Goal: Check status: Check status

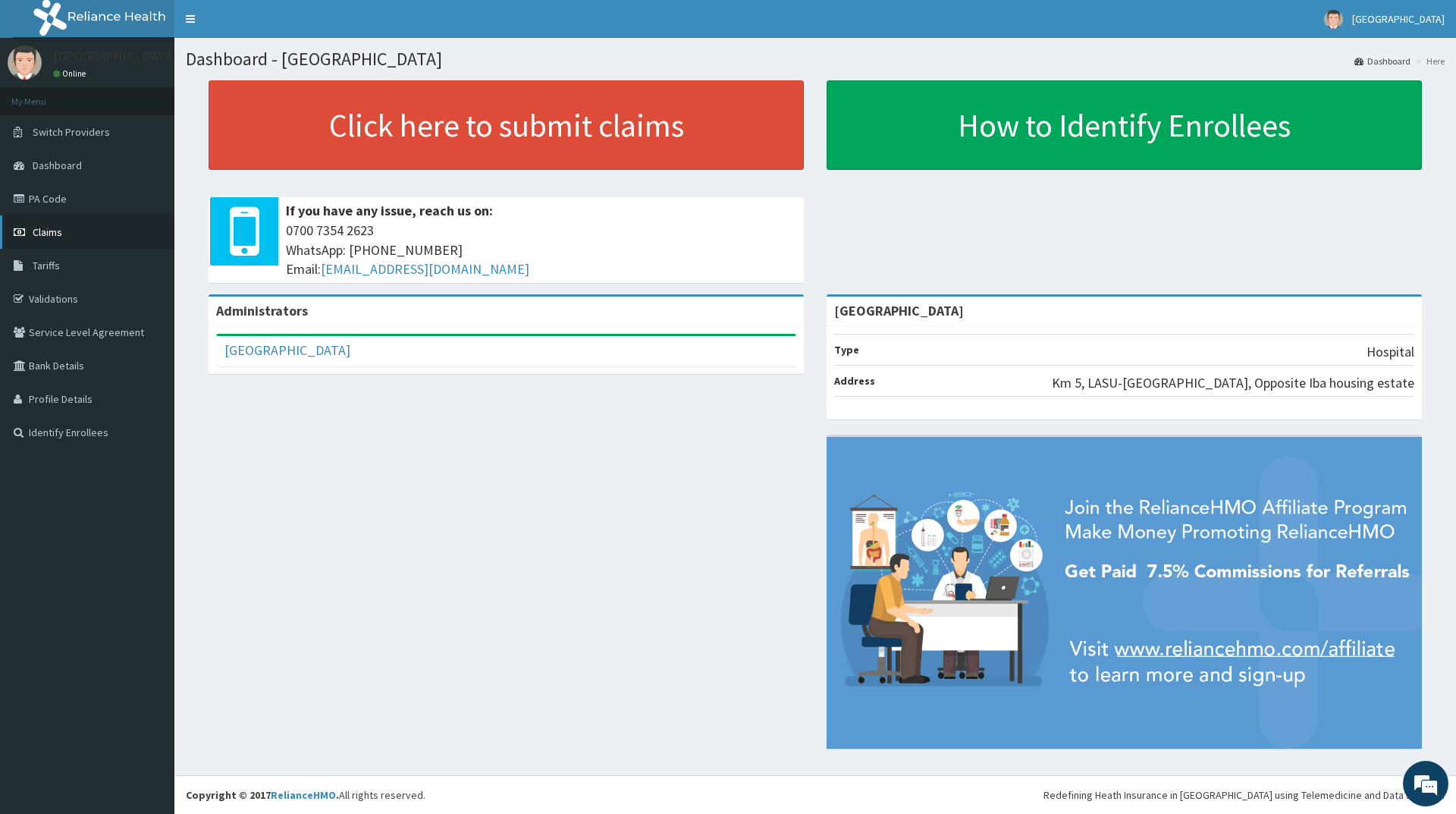
click at [51, 233] on span "Claims" at bounding box center [47, 232] width 29 height 13
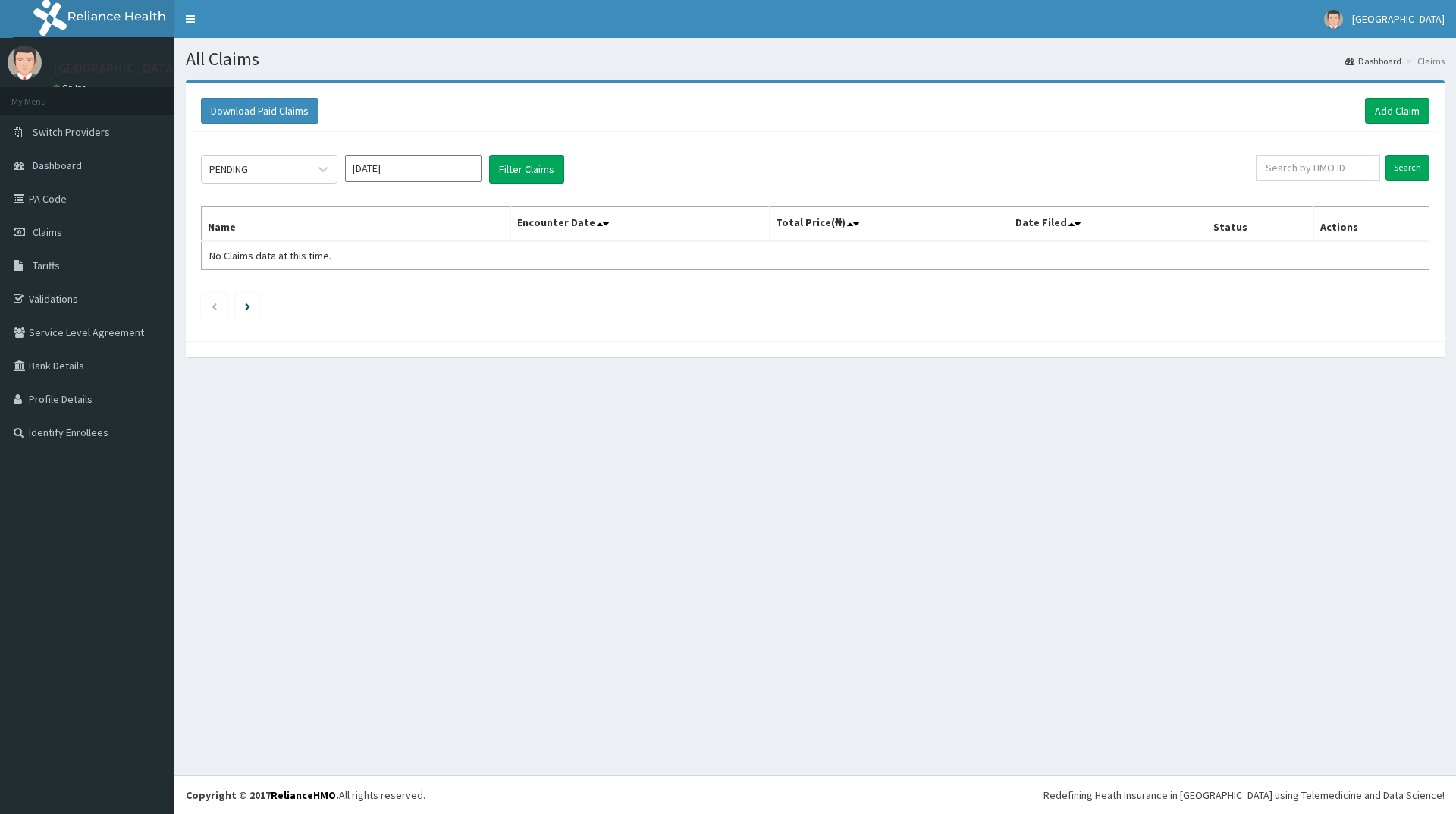
click at [565, 515] on div "All Claims Dashboard Claims Download Paid Claims Add Claim × Note you can only …" at bounding box center [815, 407] width 1282 height 737
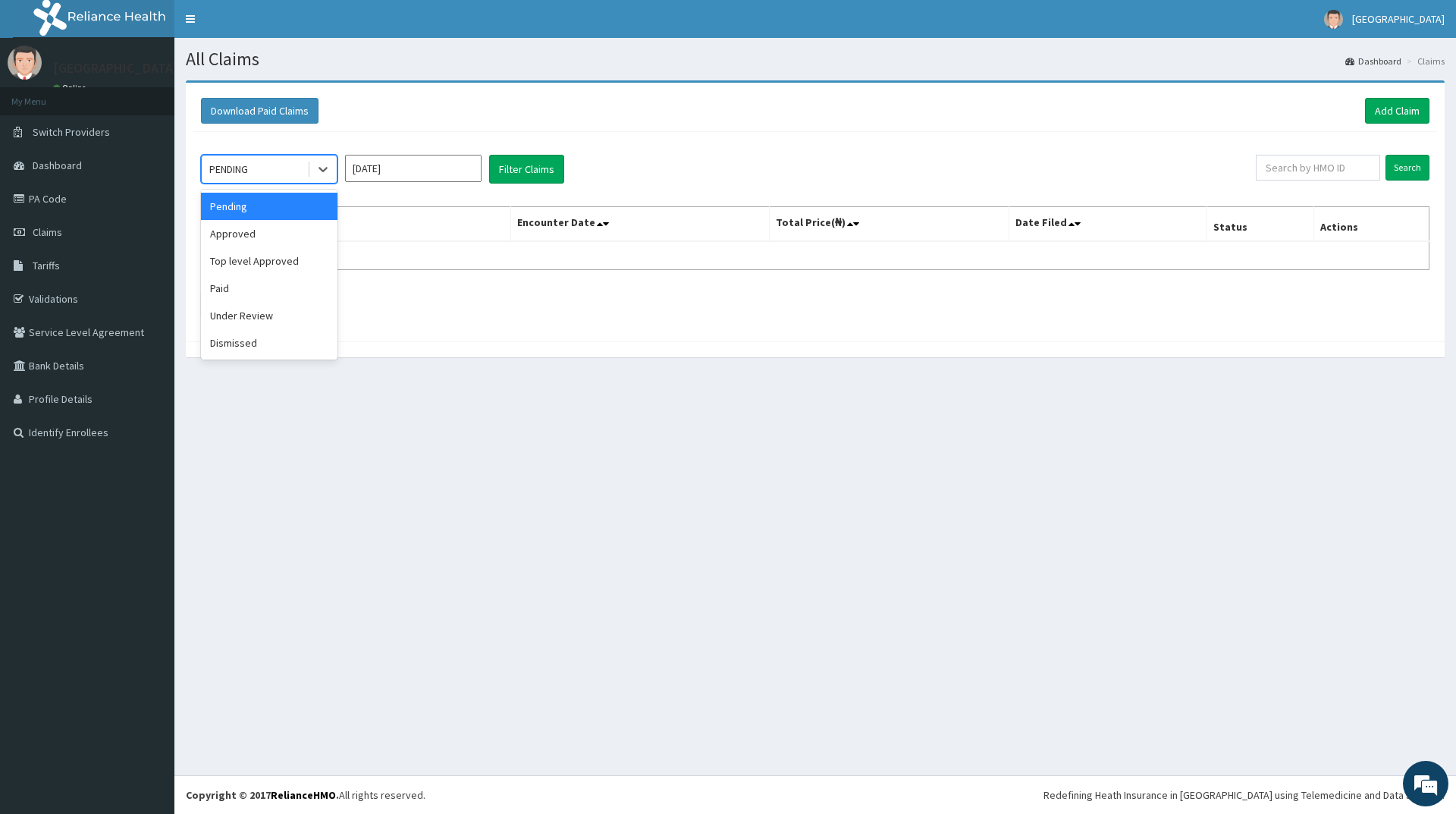
click at [248, 169] on div "PENDING" at bounding box center [229, 169] width 39 height 15
click at [256, 237] on div "Approved" at bounding box center [269, 233] width 137 height 27
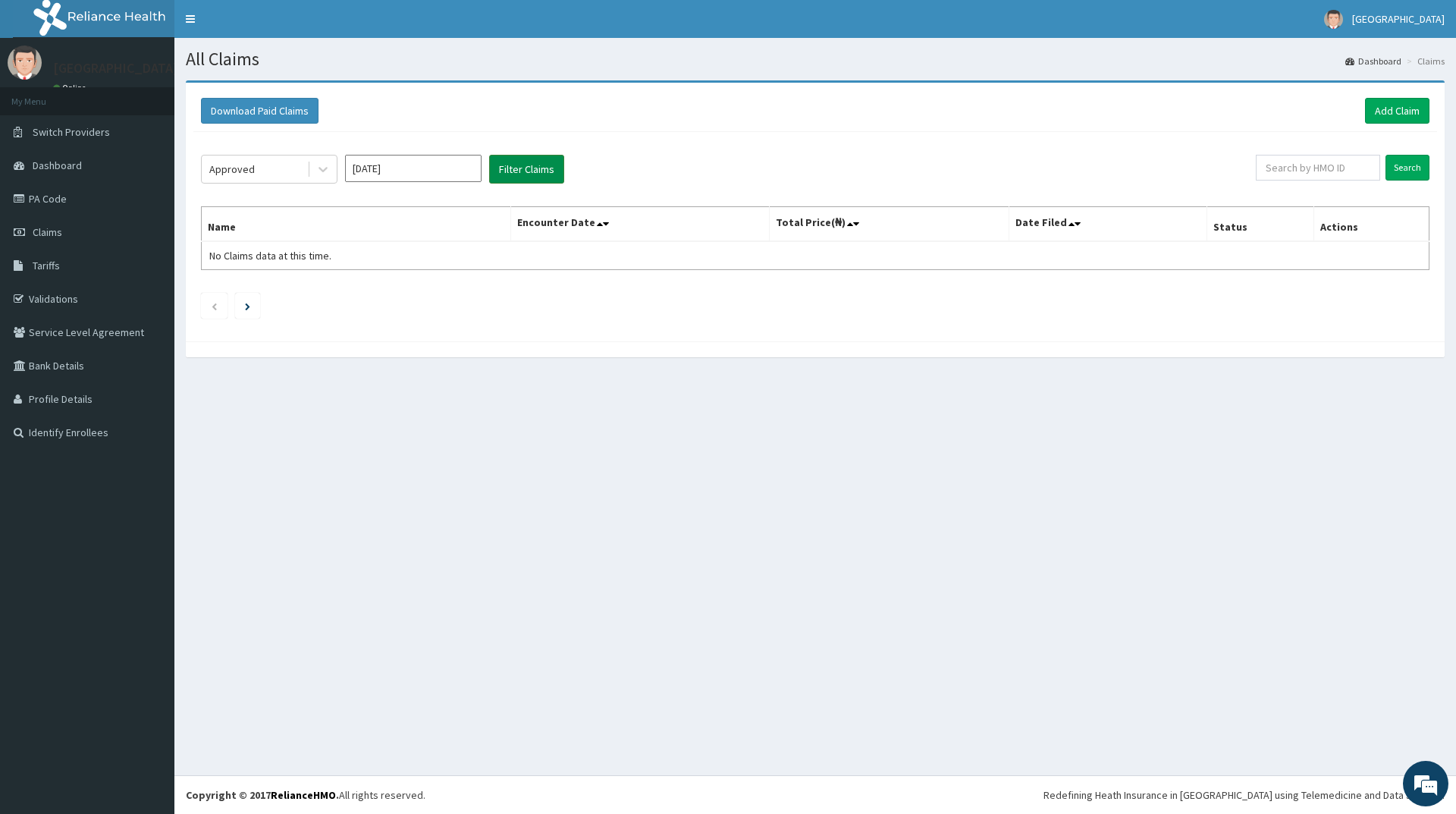
click at [545, 169] on button "Filter Claims" at bounding box center [527, 169] width 75 height 29
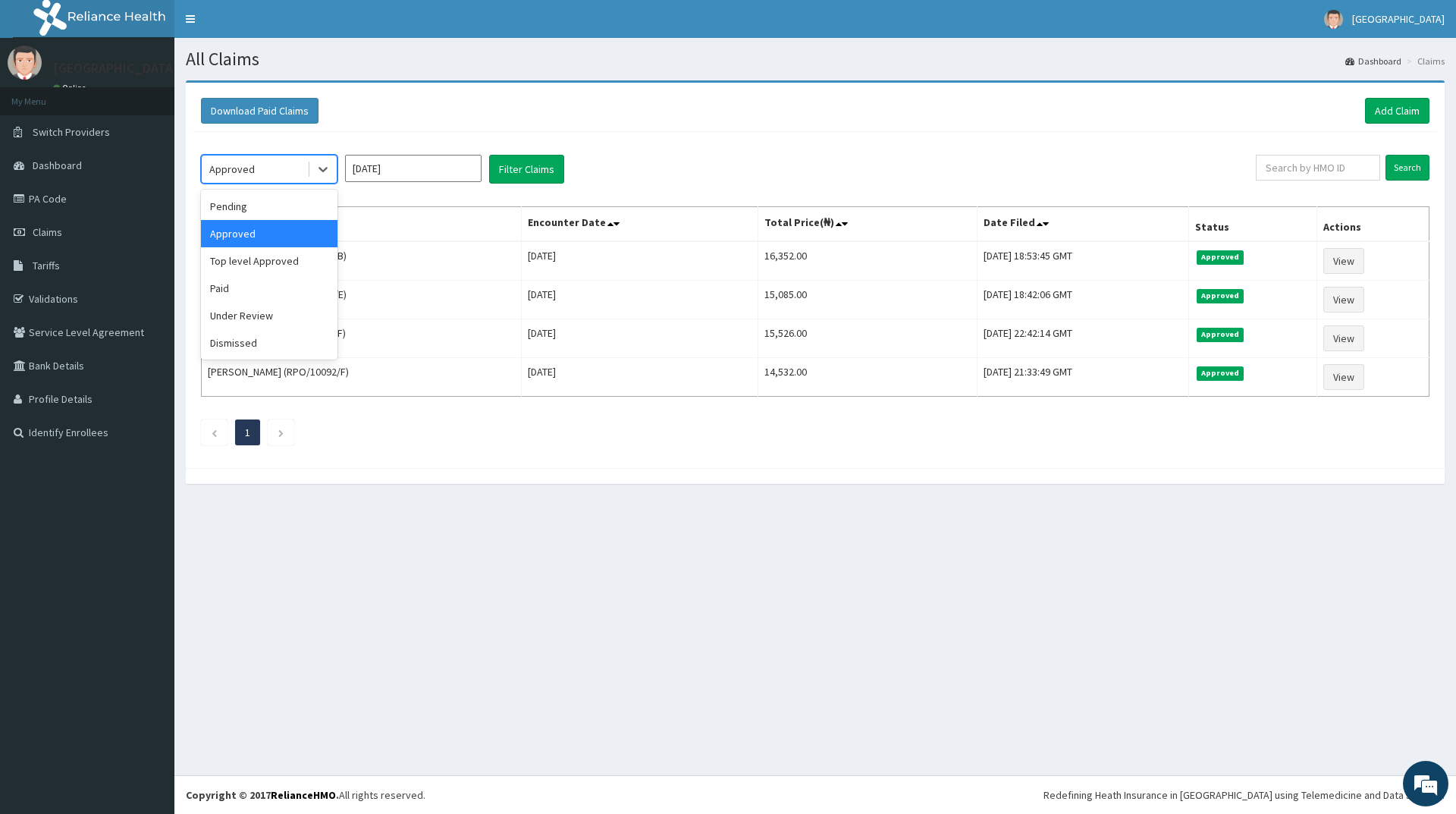
click at [262, 164] on div "Approved" at bounding box center [254, 169] width 105 height 24
click at [243, 289] on div "Paid" at bounding box center [269, 288] width 137 height 27
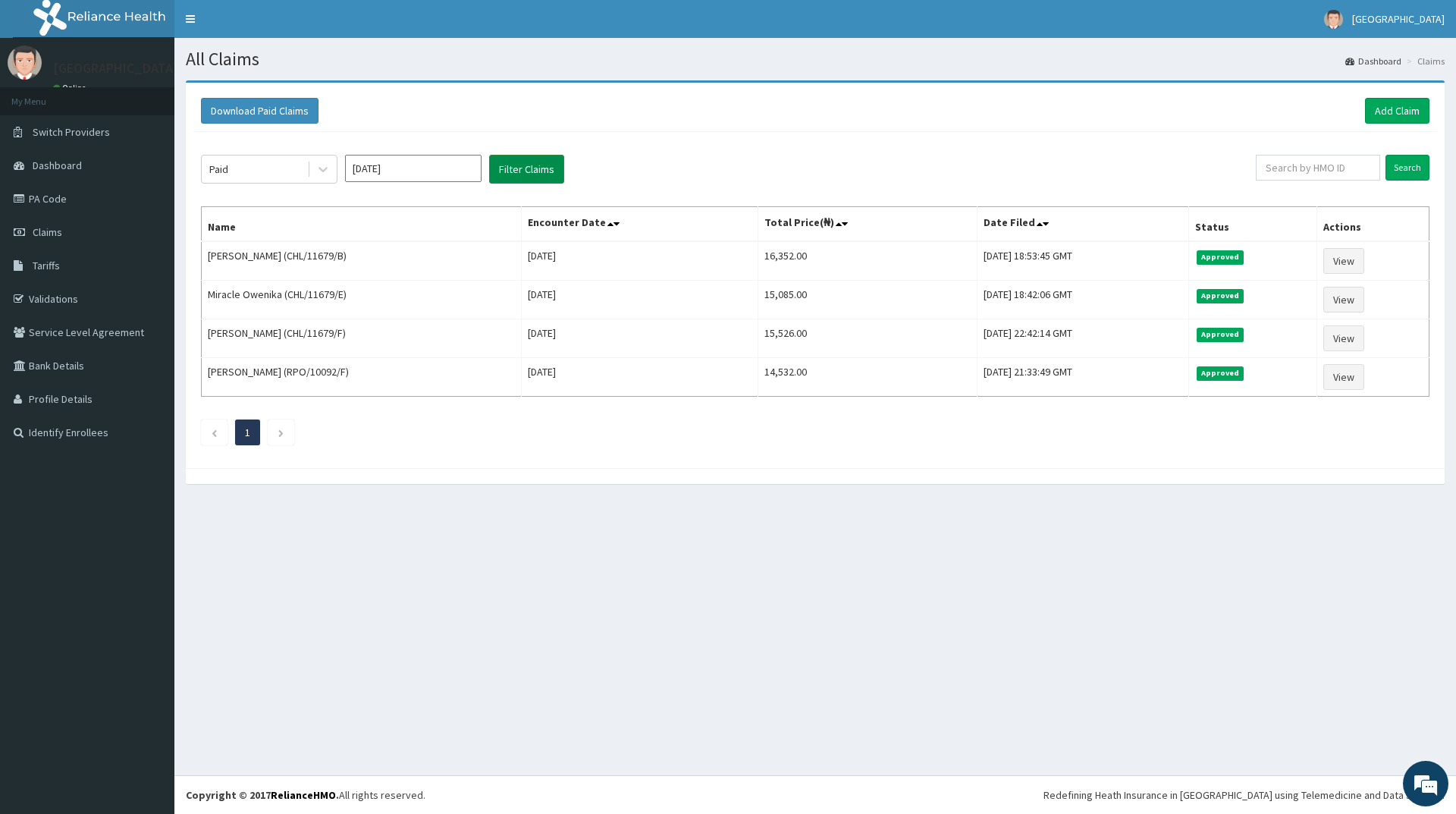
click at [500, 165] on button "Filter Claims" at bounding box center [527, 169] width 75 height 29
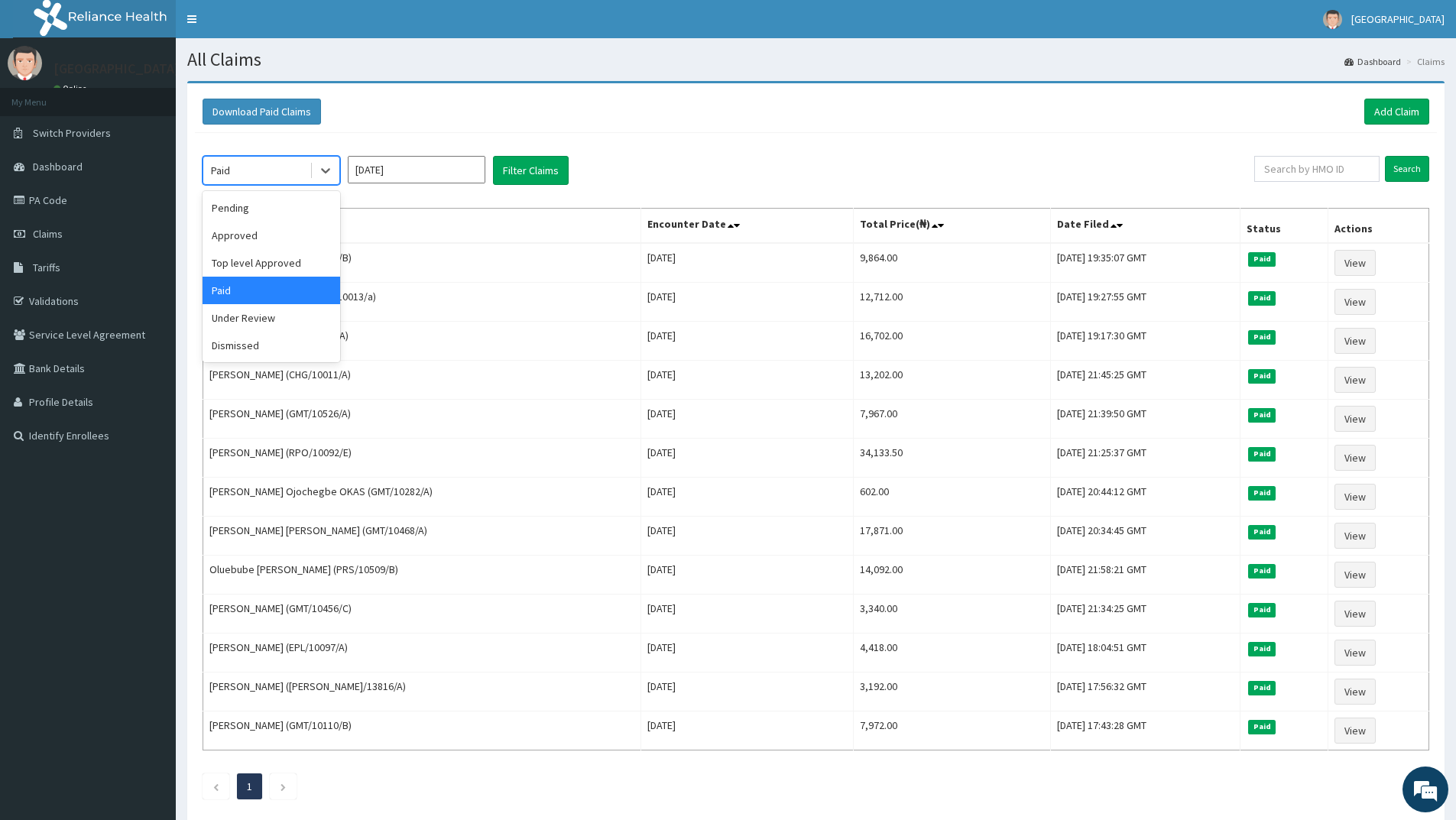
click at [242, 169] on div "Paid" at bounding box center [255, 170] width 106 height 24
click at [251, 317] on div "Under Review" at bounding box center [271, 318] width 138 height 28
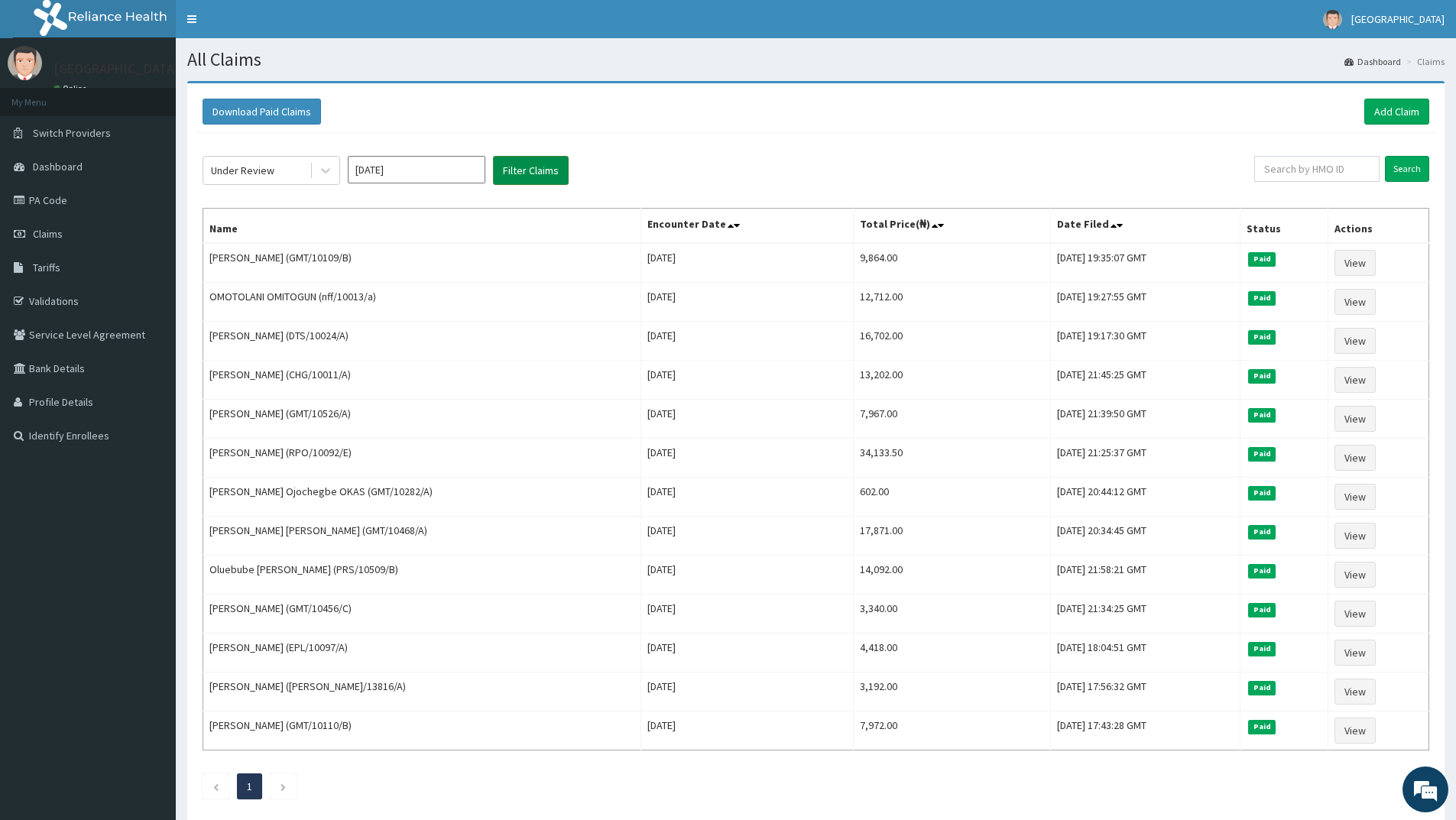
click at [509, 170] on button "Filter Claims" at bounding box center [530, 170] width 76 height 29
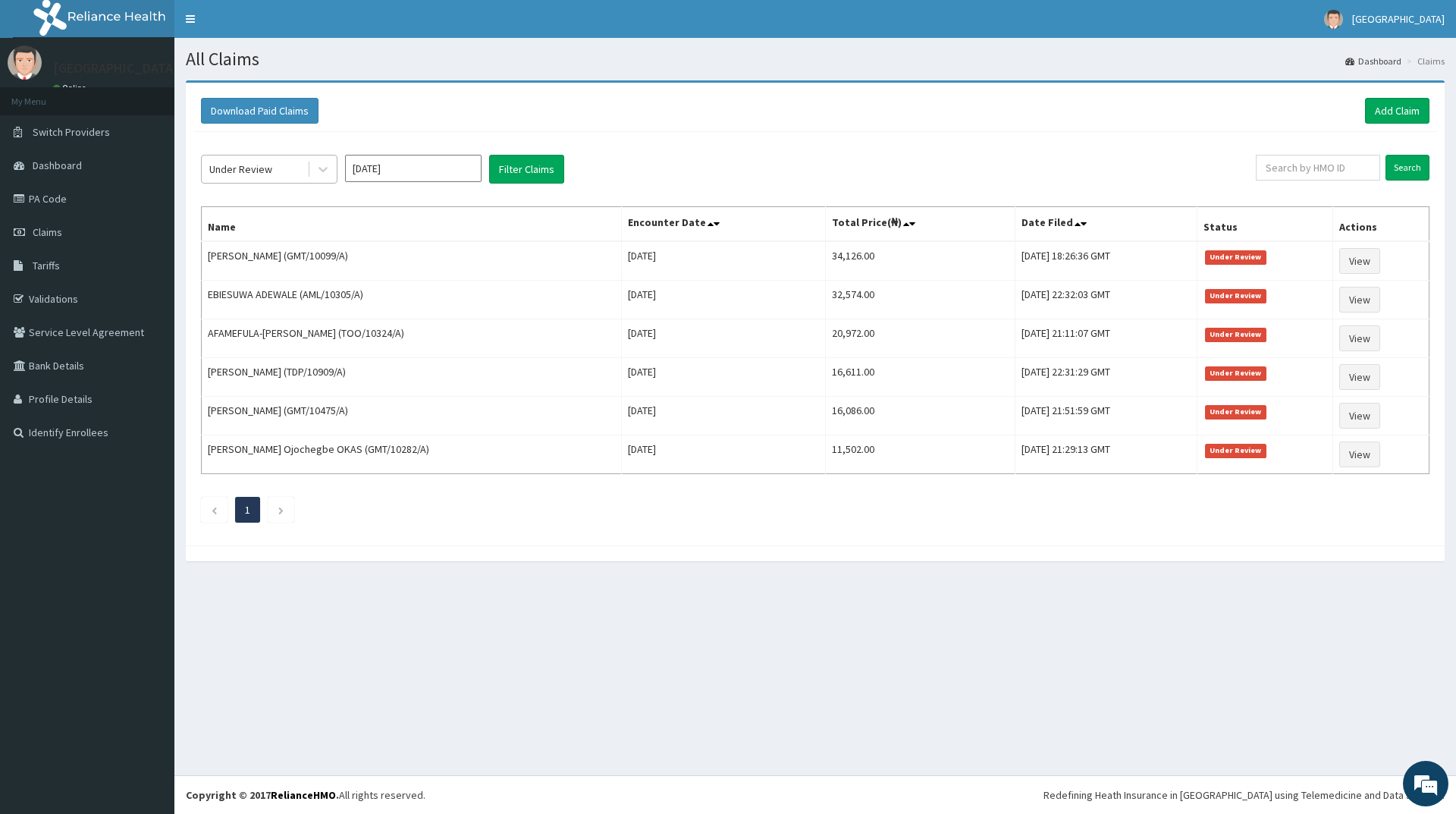
click at [246, 164] on div "Under Review" at bounding box center [240, 169] width 63 height 15
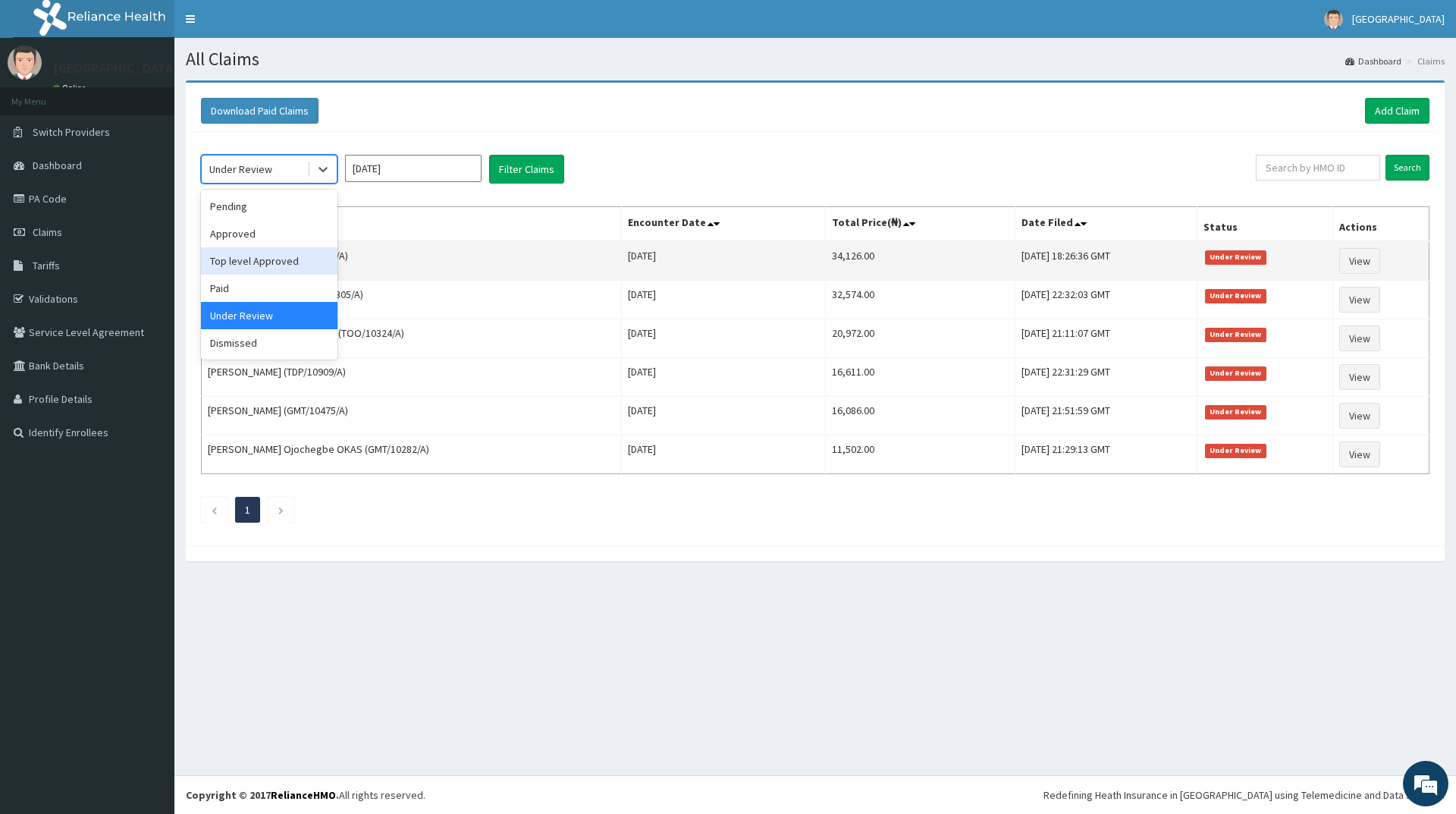
click at [259, 259] on div "Top level Approved" at bounding box center [269, 261] width 137 height 27
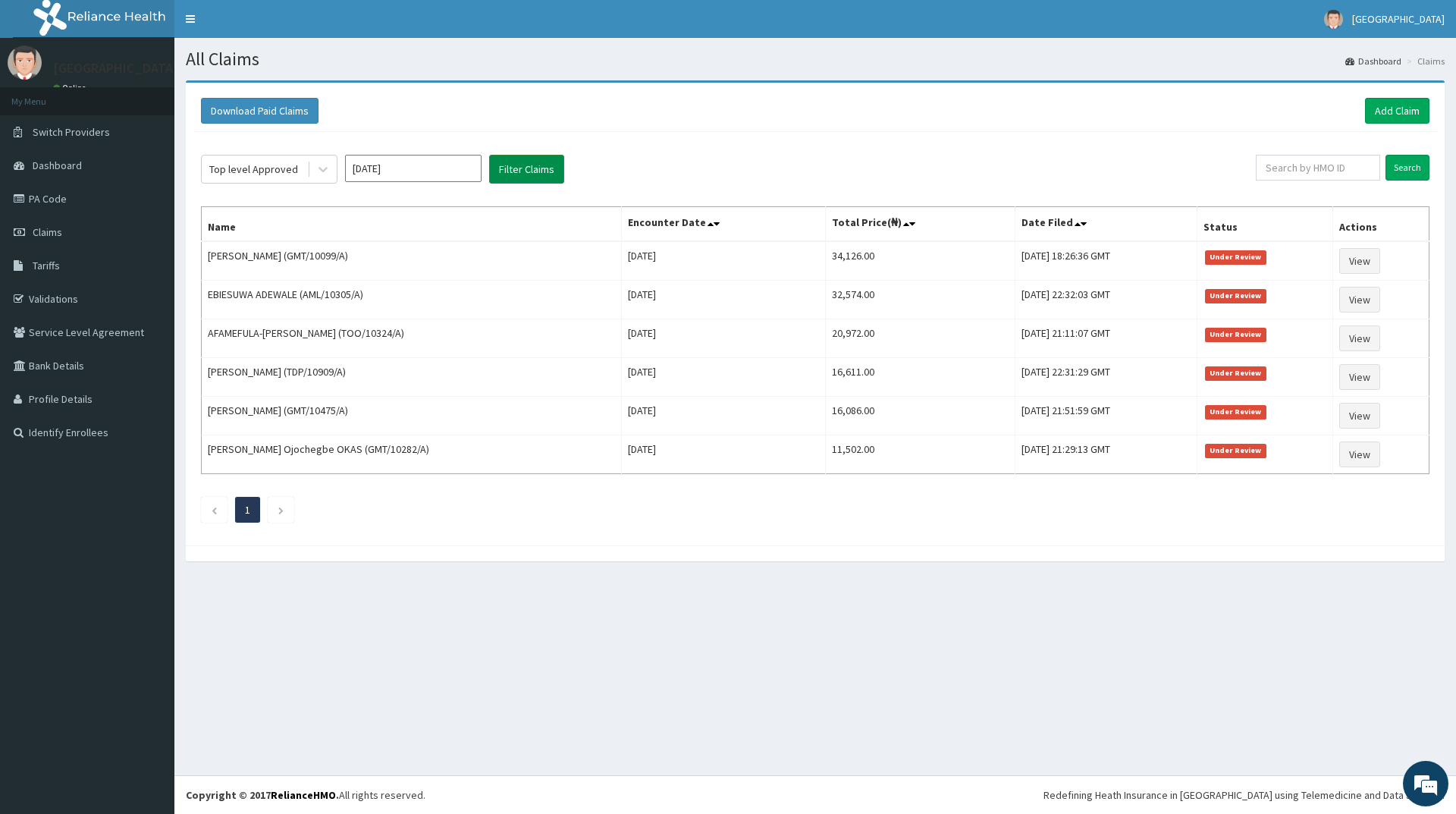
click at [512, 159] on button "Filter Claims" at bounding box center [527, 169] width 75 height 29
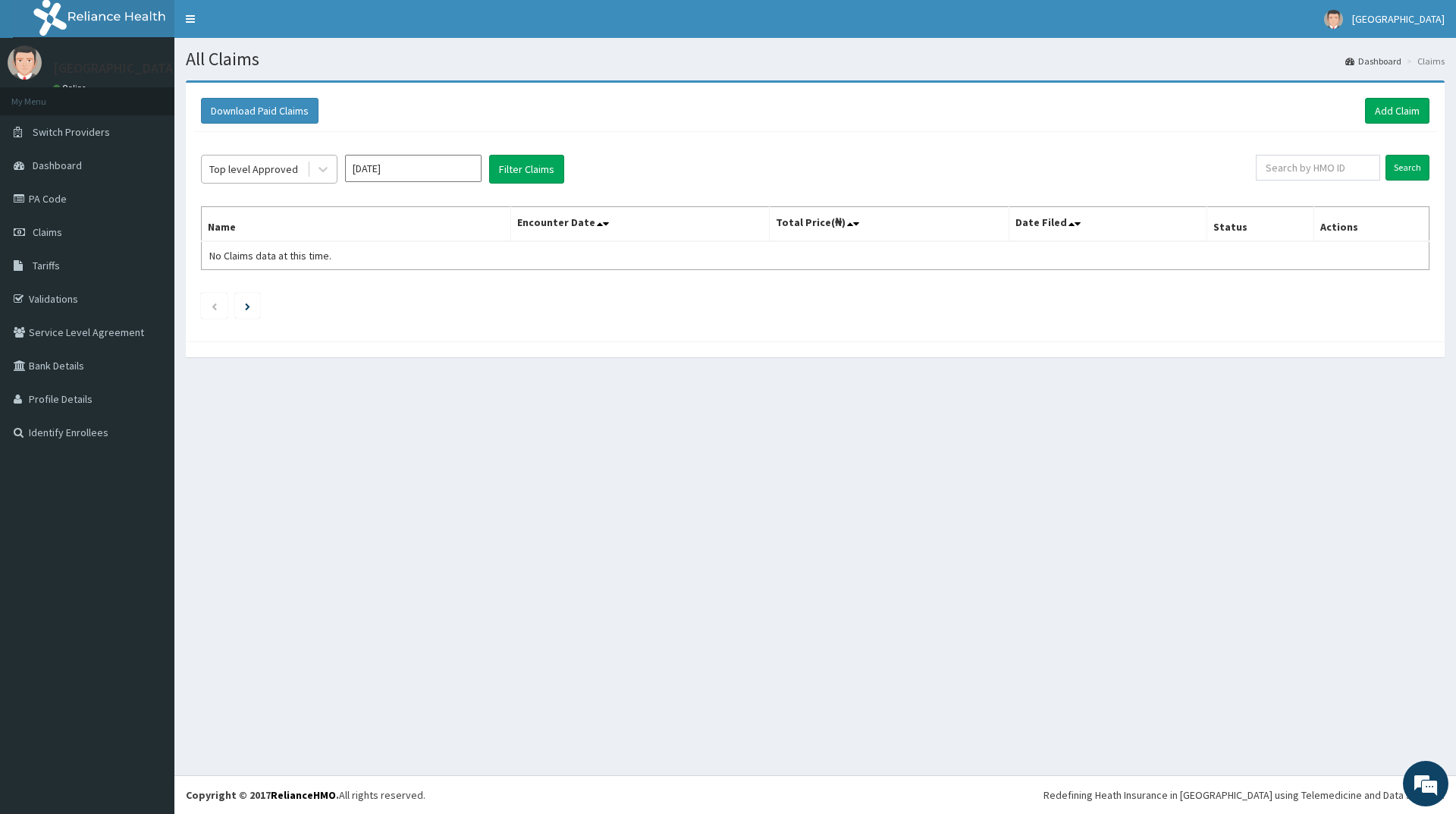
click at [265, 164] on div "Top level Approved" at bounding box center [254, 169] width 88 height 15
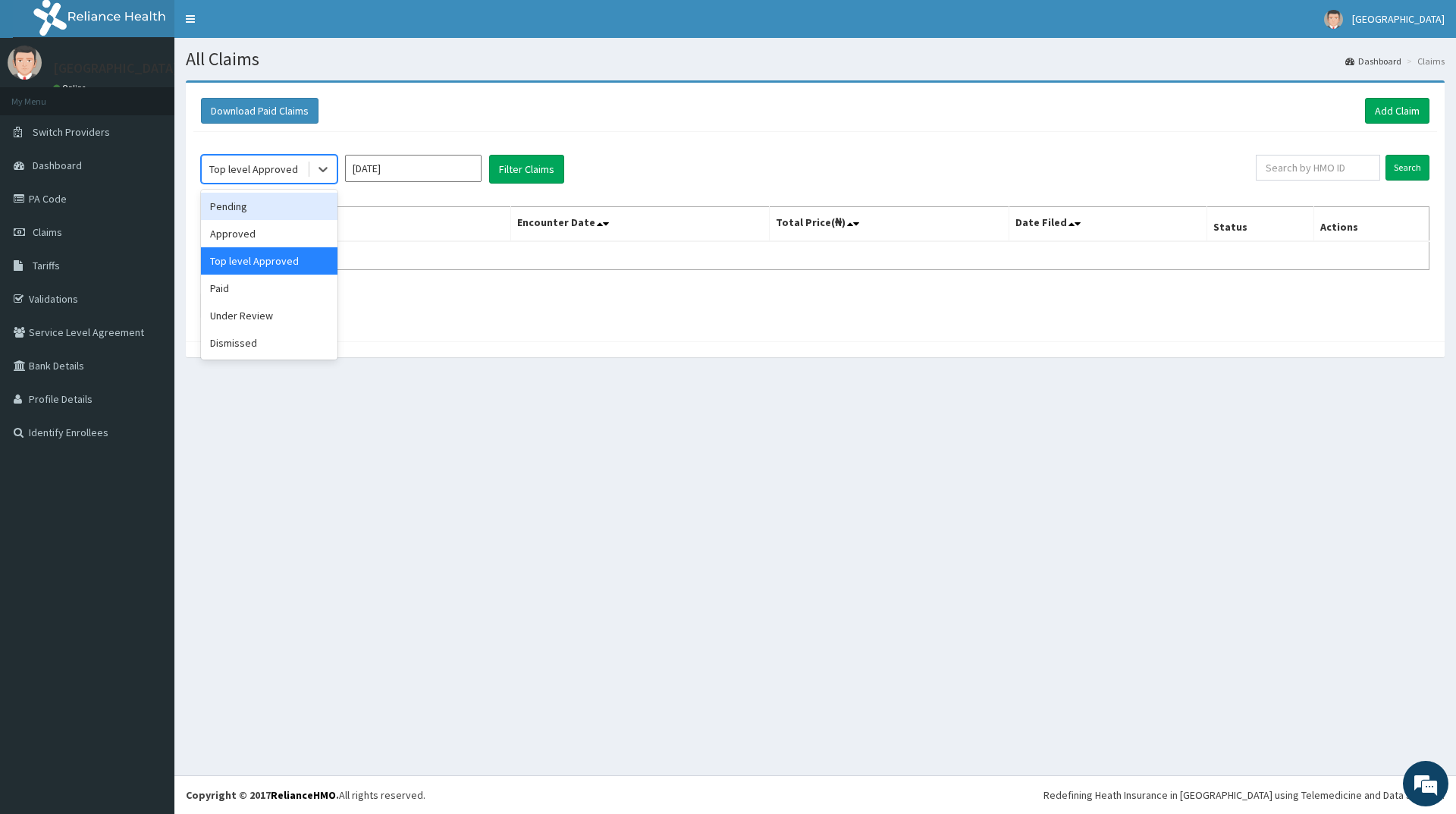
click at [254, 204] on div "Pending" at bounding box center [269, 206] width 137 height 27
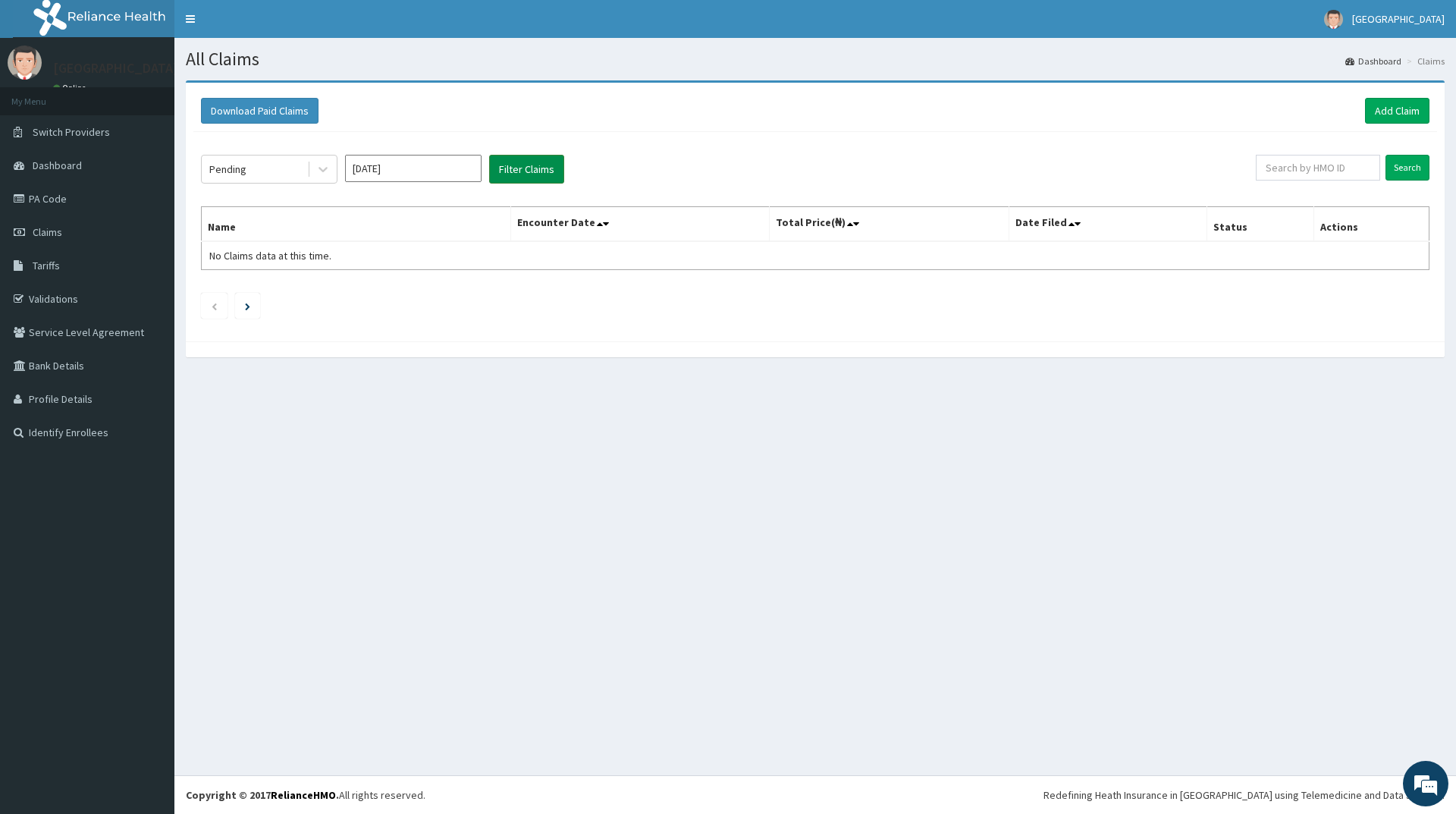
click at [554, 163] on button "Filter Claims" at bounding box center [527, 169] width 75 height 29
click at [253, 157] on div "Pending" at bounding box center [254, 169] width 105 height 24
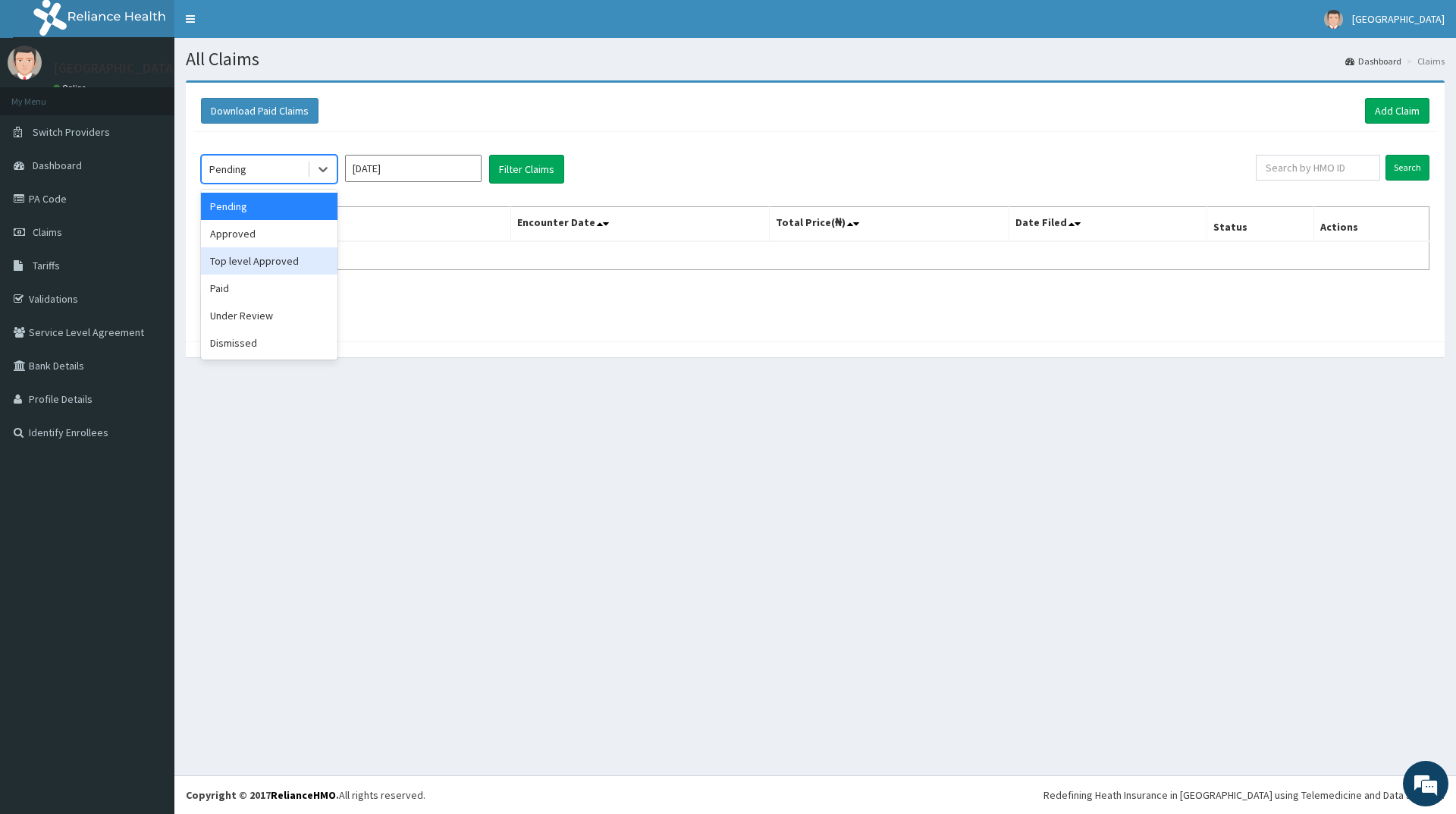
click at [269, 254] on div "Top level Approved" at bounding box center [269, 261] width 137 height 27
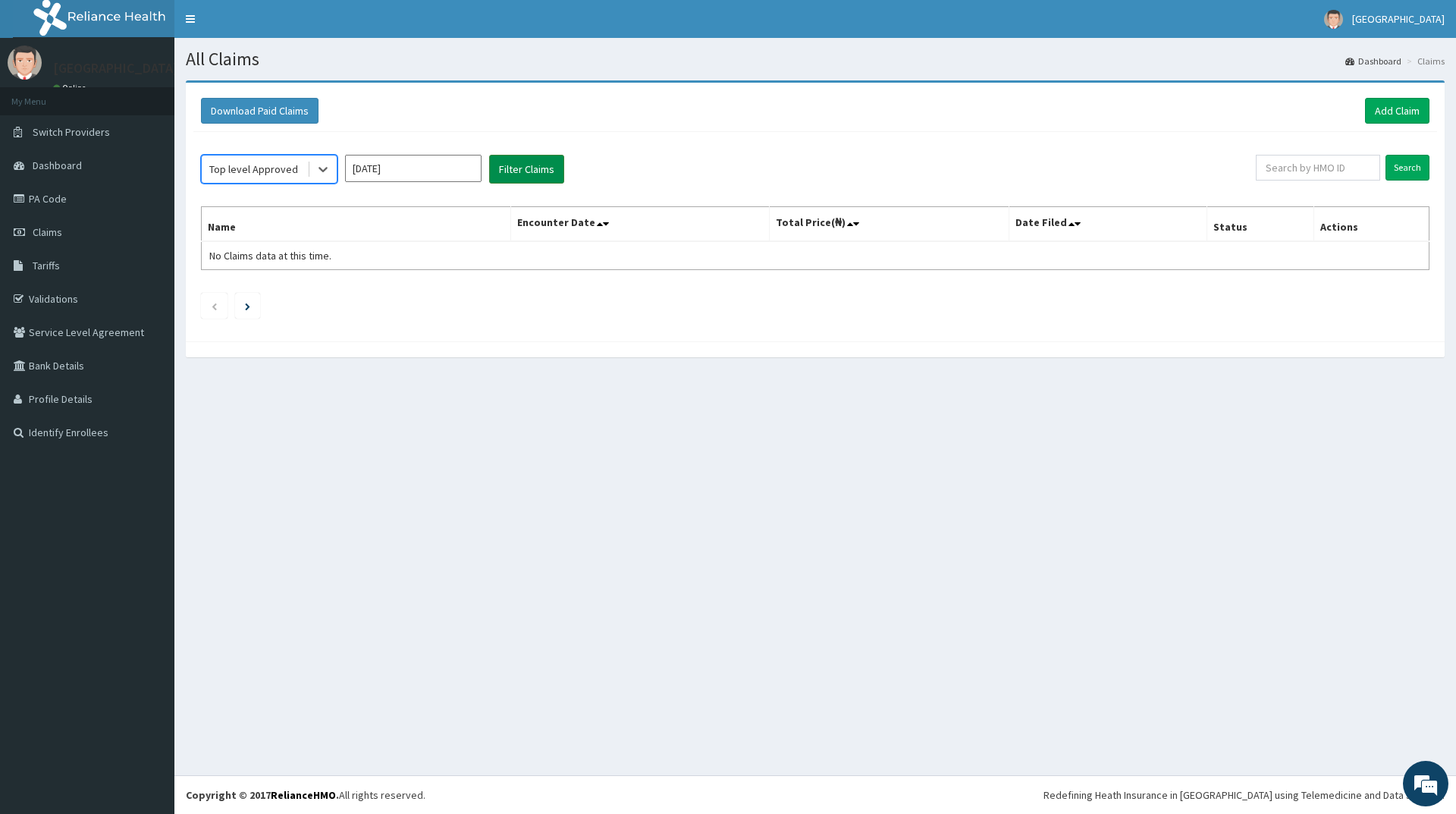
click at [510, 169] on button "Filter Claims" at bounding box center [527, 169] width 75 height 29
click at [298, 169] on div "Top level Approved" at bounding box center [254, 169] width 105 height 24
click at [258, 235] on div "Approved" at bounding box center [269, 233] width 137 height 27
click at [545, 169] on button "Filter Claims" at bounding box center [527, 169] width 75 height 29
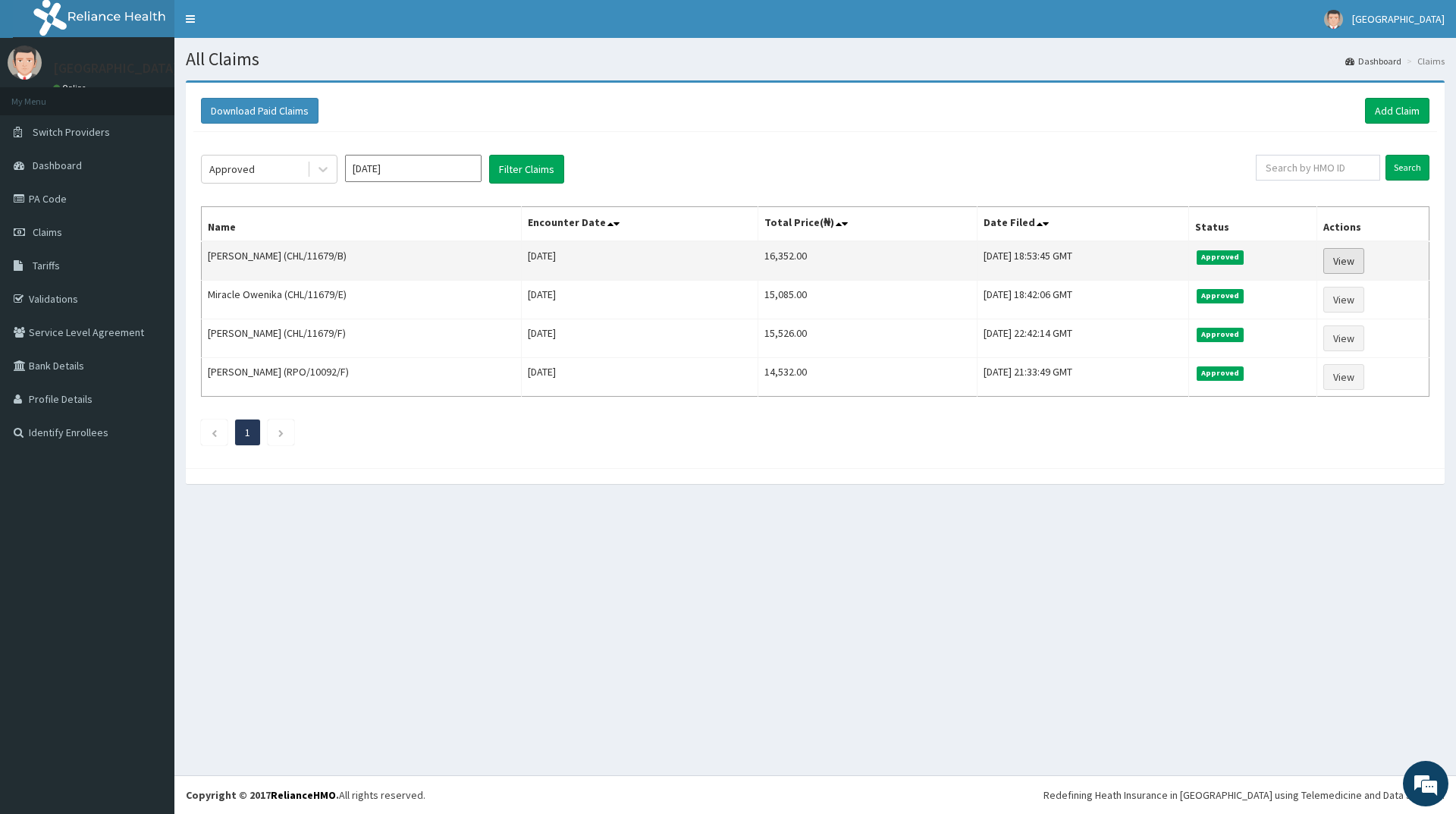
click at [1354, 256] on link "View" at bounding box center [1344, 261] width 41 height 26
